Goal: Find contact information: Find contact information

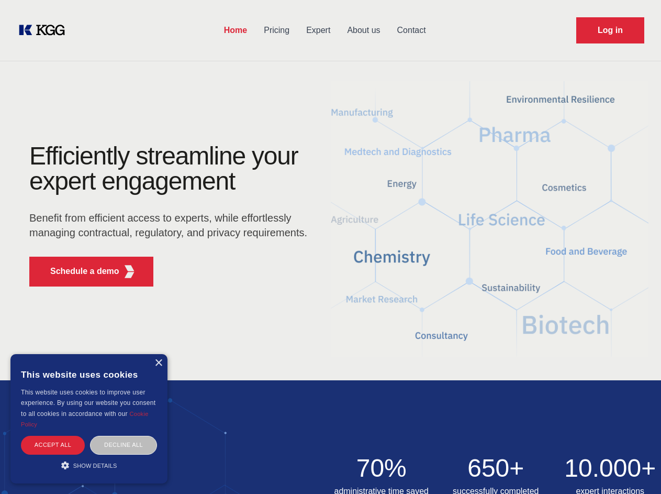
click at [330, 247] on div "Efficiently streamline your expert engagement Benefit from efficient access to …" at bounding box center [172, 218] width 318 height 151
click at [79, 271] on p "Schedule a demo" at bounding box center [84, 271] width 69 height 13
click at [158, 363] on div "× This website uses cookies This website uses cookies to improve user experienc…" at bounding box center [88, 418] width 157 height 129
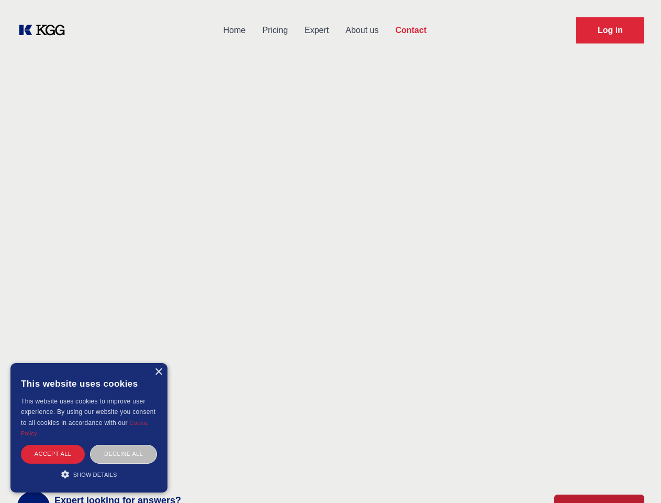
click at [53, 444] on div "Accept all" at bounding box center [53, 453] width 64 height 18
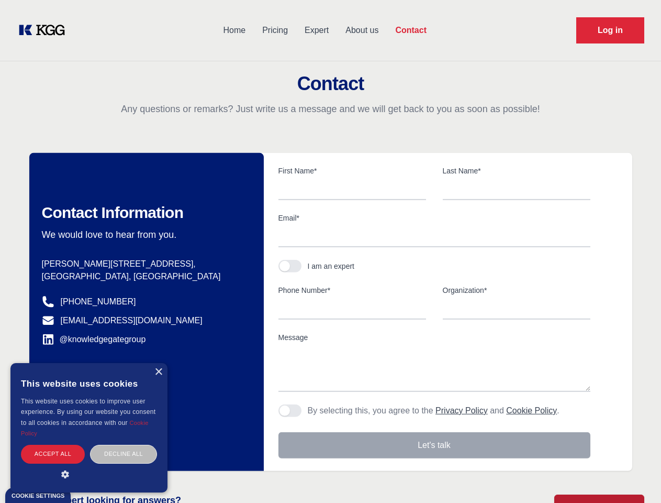
click at [124, 444] on div "Decline all" at bounding box center [123, 453] width 67 height 18
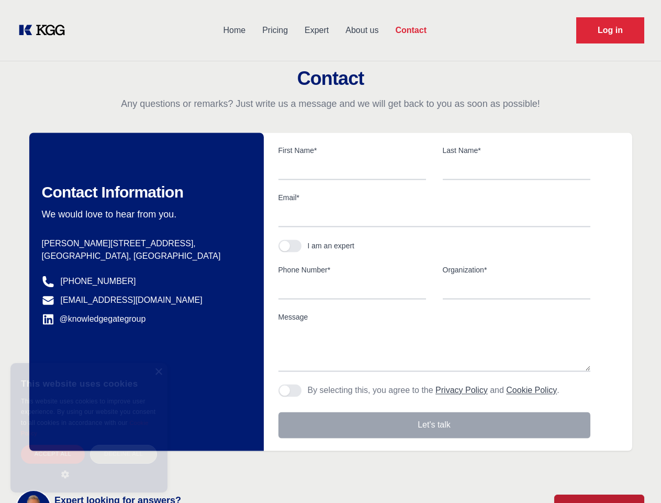
click at [89, 465] on main "Contact Any questions or remarks? Just write us a message and we will get back …" at bounding box center [330, 272] width 661 height 545
